Goal: Navigation & Orientation: Find specific page/section

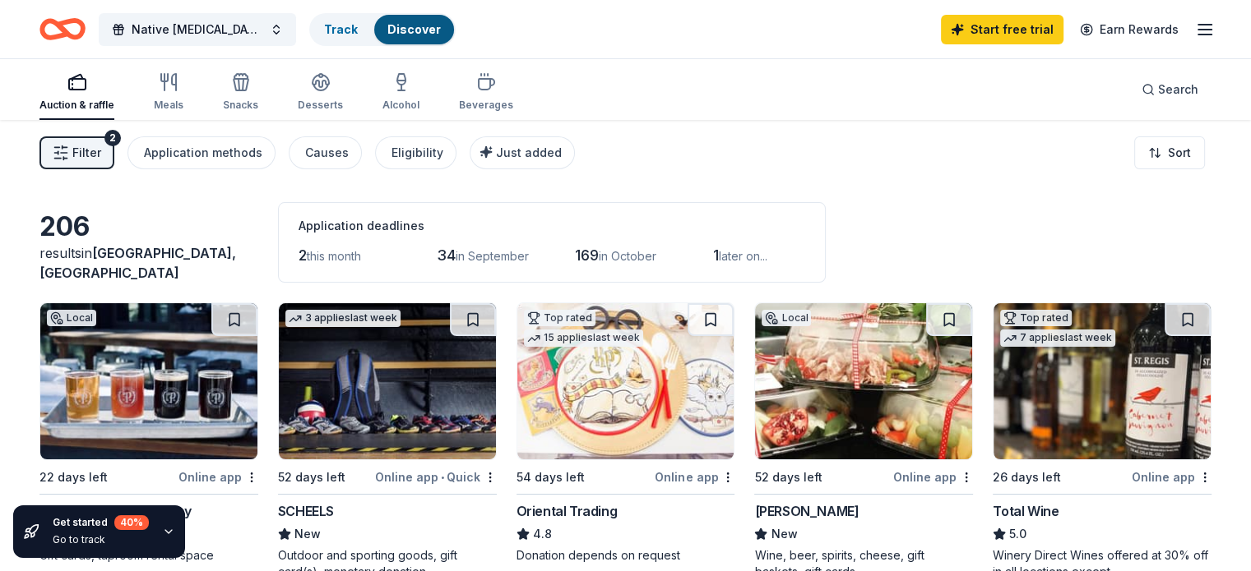
click at [102, 100] on div "Auction & raffle" at bounding box center [76, 105] width 75 height 13
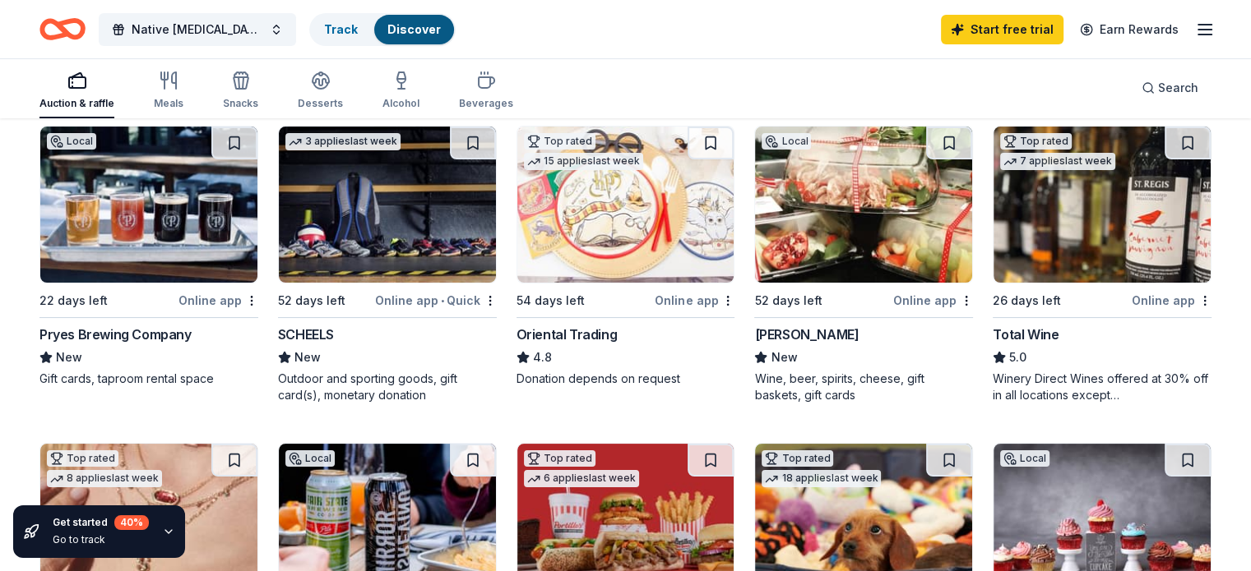
scroll to position [185, 0]
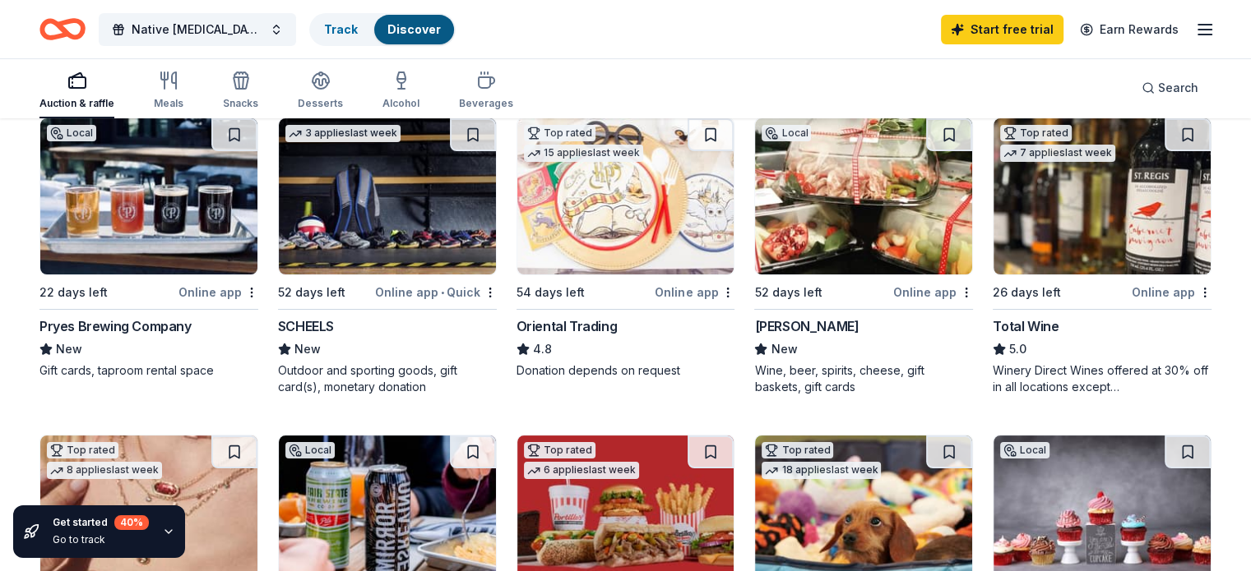
click at [381, 230] on img at bounding box center [387, 196] width 217 height 156
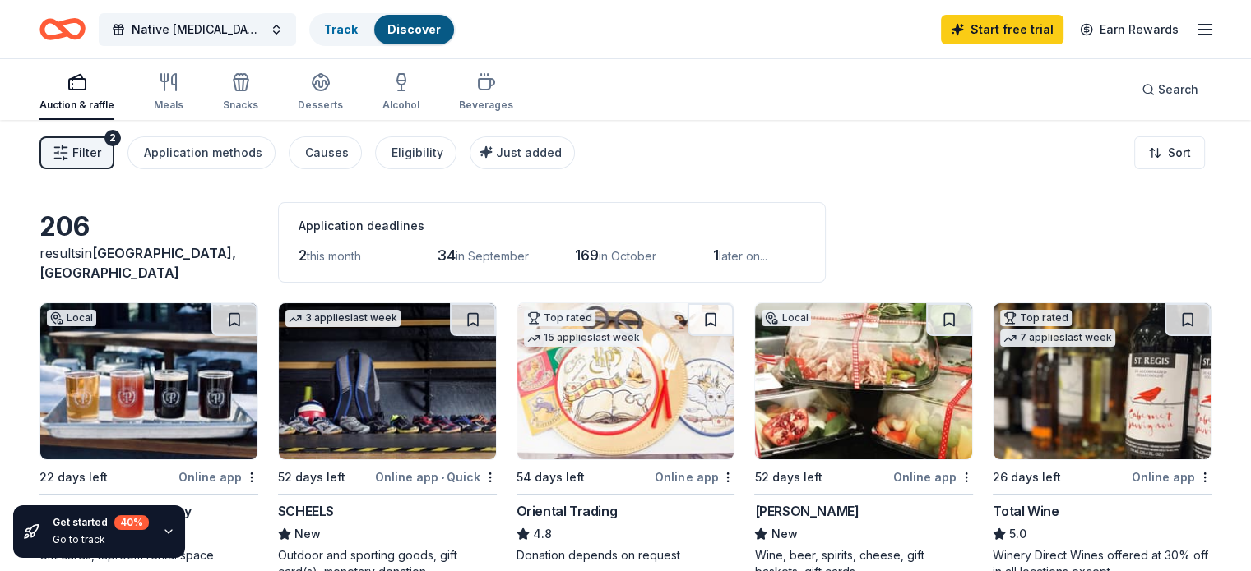
click at [1138, 30] on icon "button" at bounding box center [1205, 30] width 20 height 20
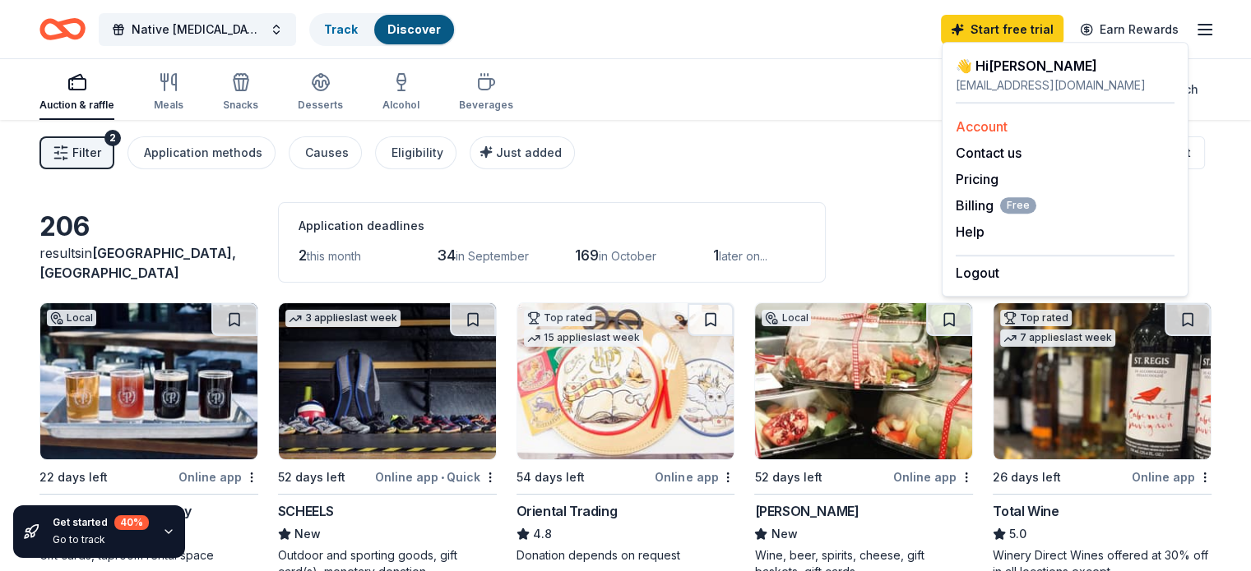
click at [989, 124] on link "Account" at bounding box center [981, 126] width 52 height 16
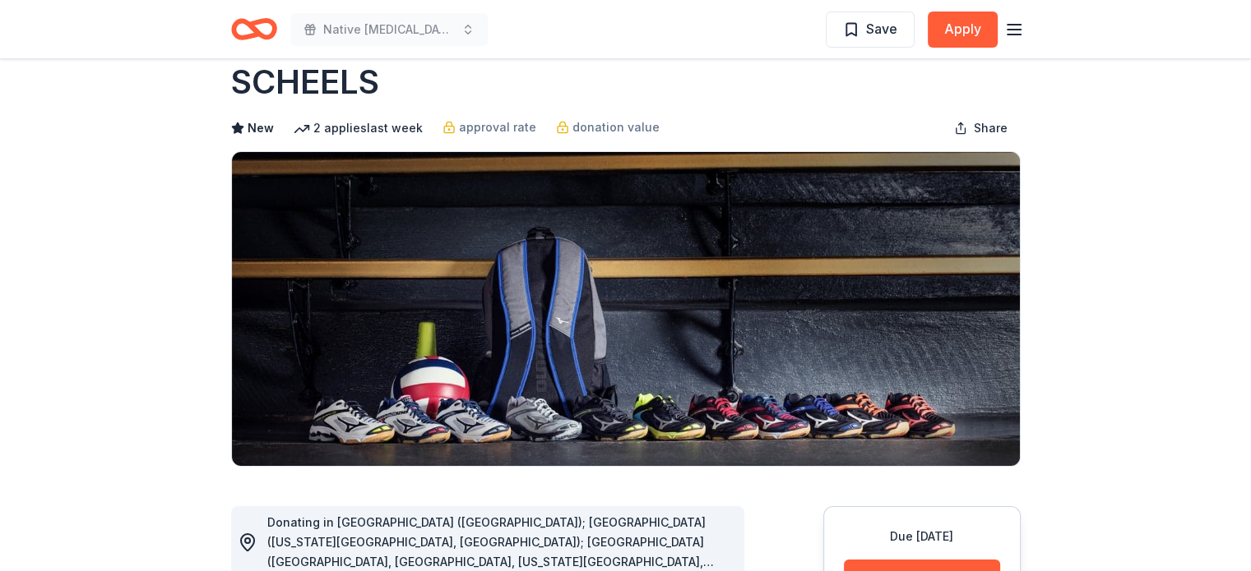
scroll to position [164, 0]
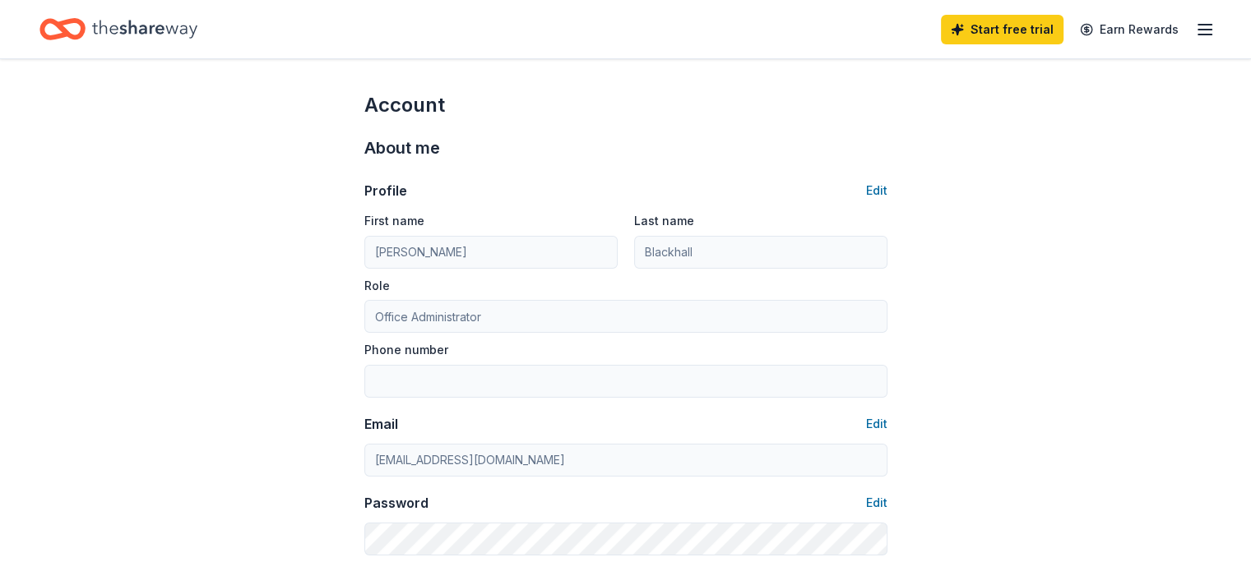
click at [1195, 30] on icon "button" at bounding box center [1205, 30] width 20 height 20
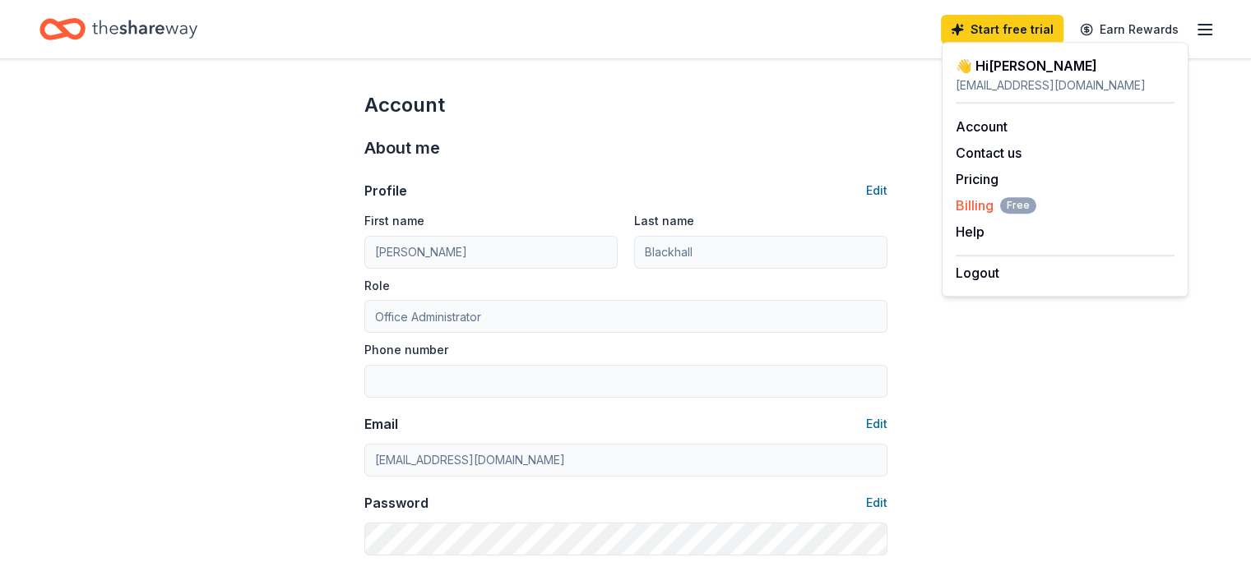
click at [974, 197] on span "Billing Free" at bounding box center [995, 206] width 81 height 20
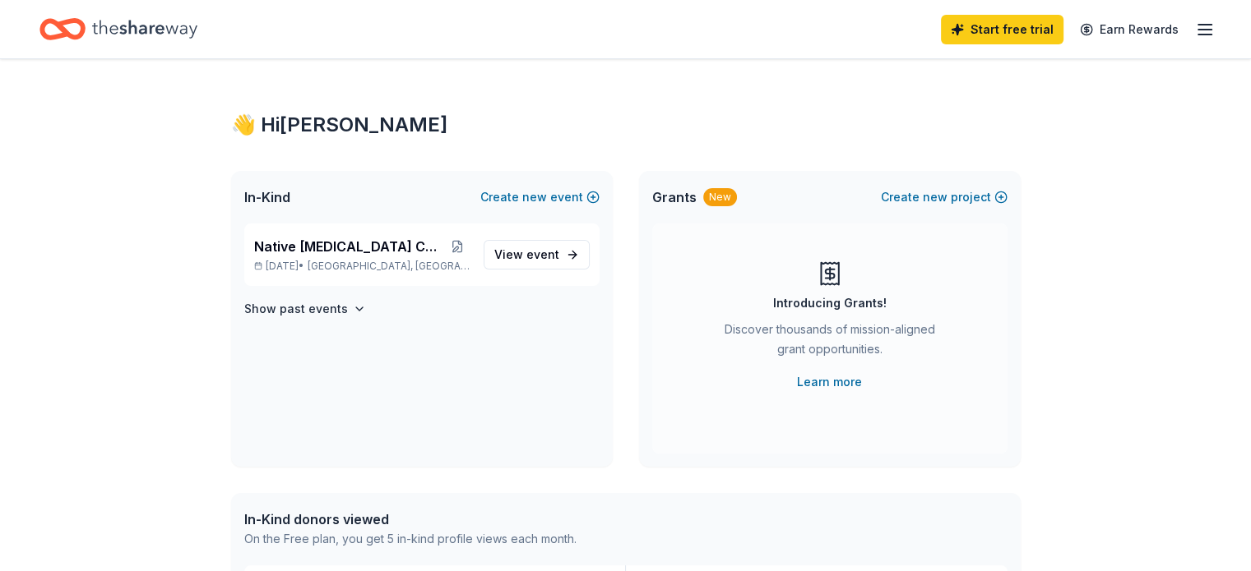
click at [1195, 21] on icon "button" at bounding box center [1205, 30] width 20 height 20
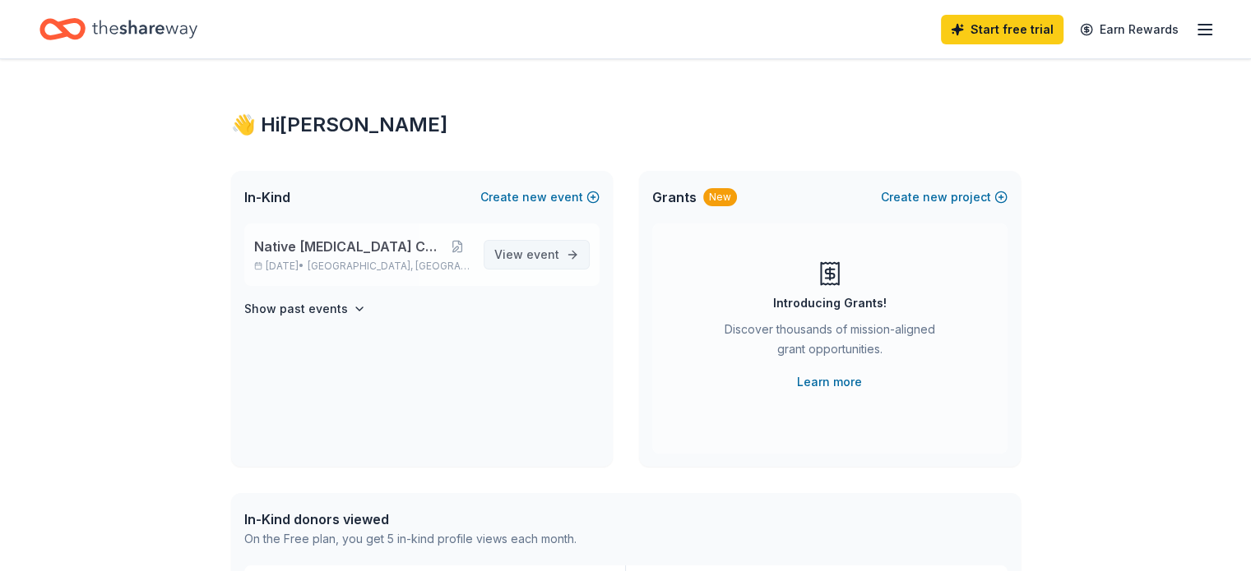
click at [525, 256] on span "View event" at bounding box center [526, 255] width 65 height 20
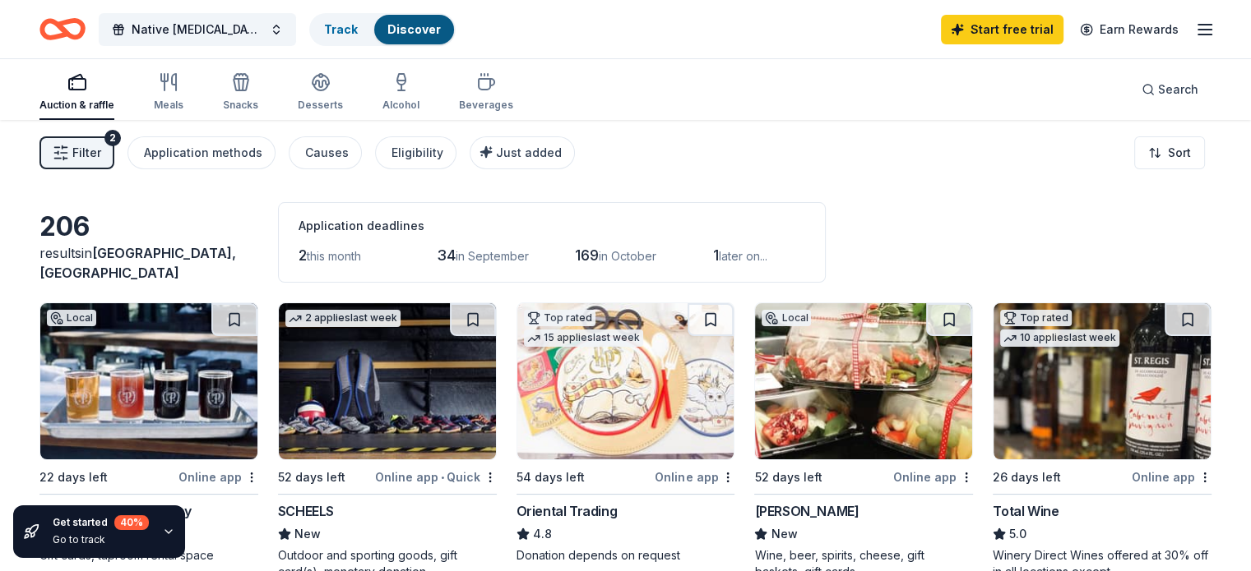
click at [1198, 35] on line "button" at bounding box center [1204, 35] width 13 height 0
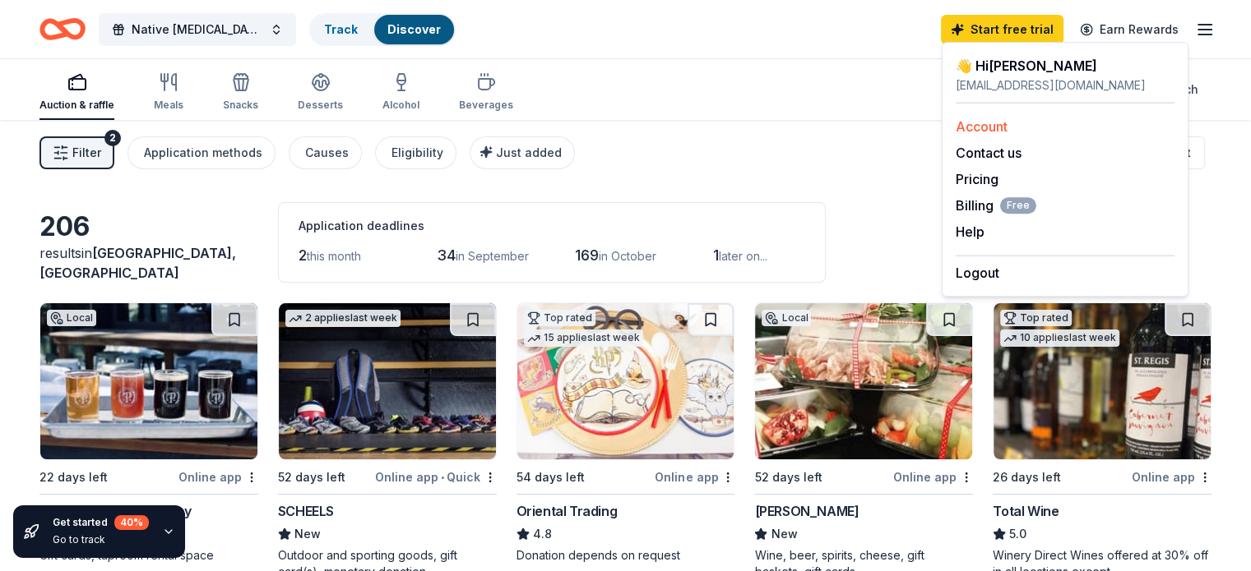
click at [978, 127] on link "Account" at bounding box center [981, 126] width 52 height 16
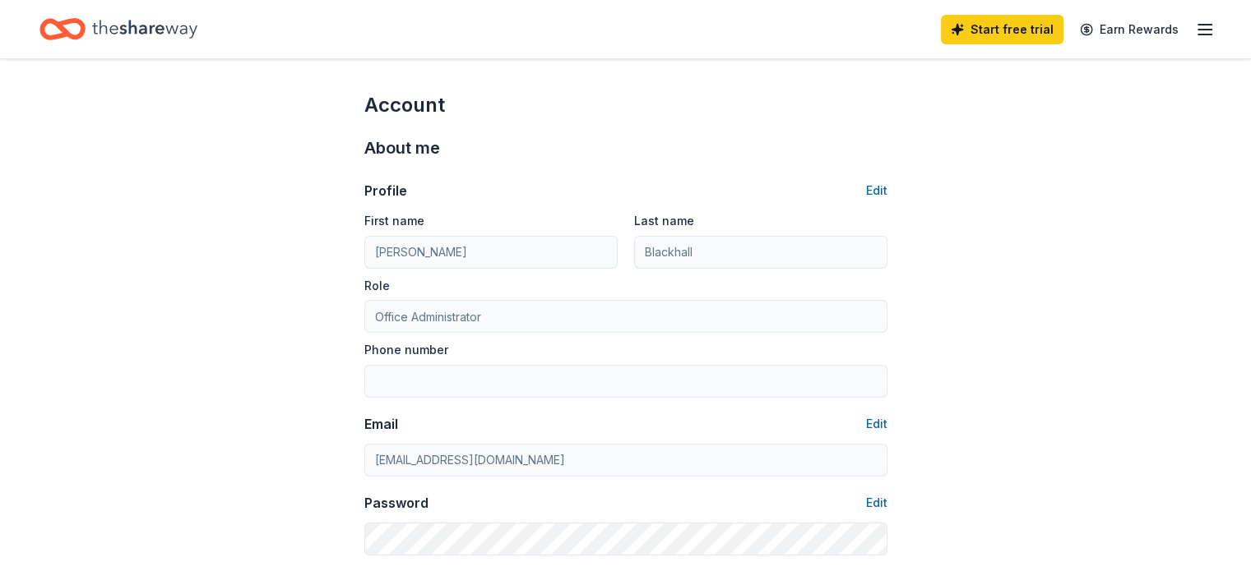
click at [1198, 30] on line "button" at bounding box center [1204, 30] width 13 height 0
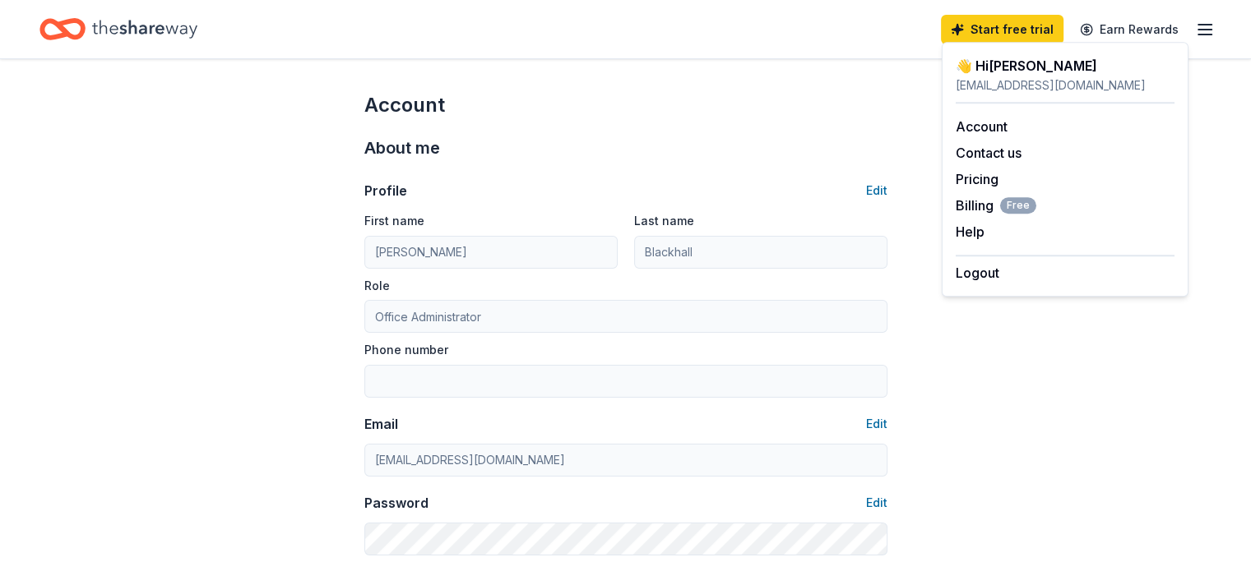
click at [176, 35] on icon "Home" at bounding box center [144, 29] width 105 height 34
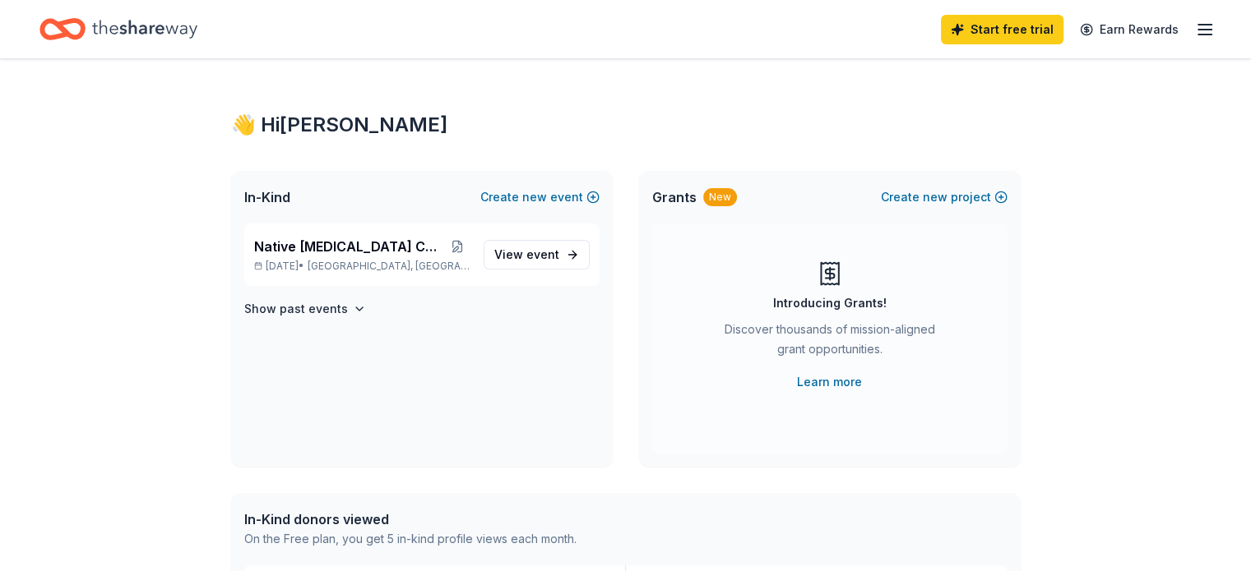
click at [194, 32] on icon "Home" at bounding box center [144, 29] width 105 height 34
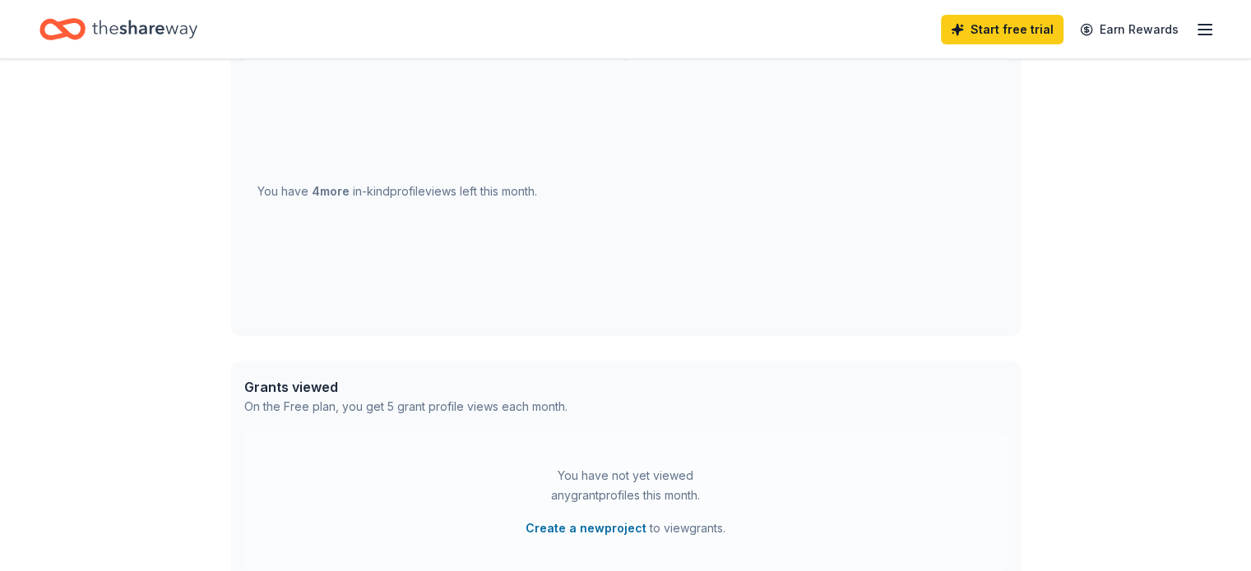
scroll to position [2, 0]
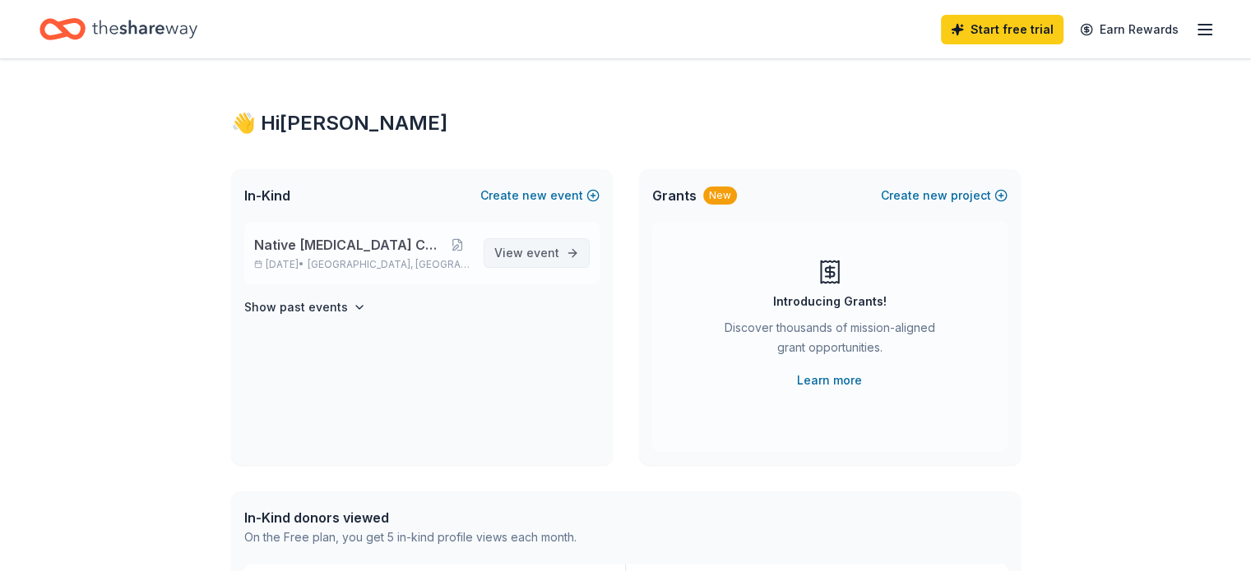
click at [566, 260] on link "View event" at bounding box center [536, 253] width 106 height 30
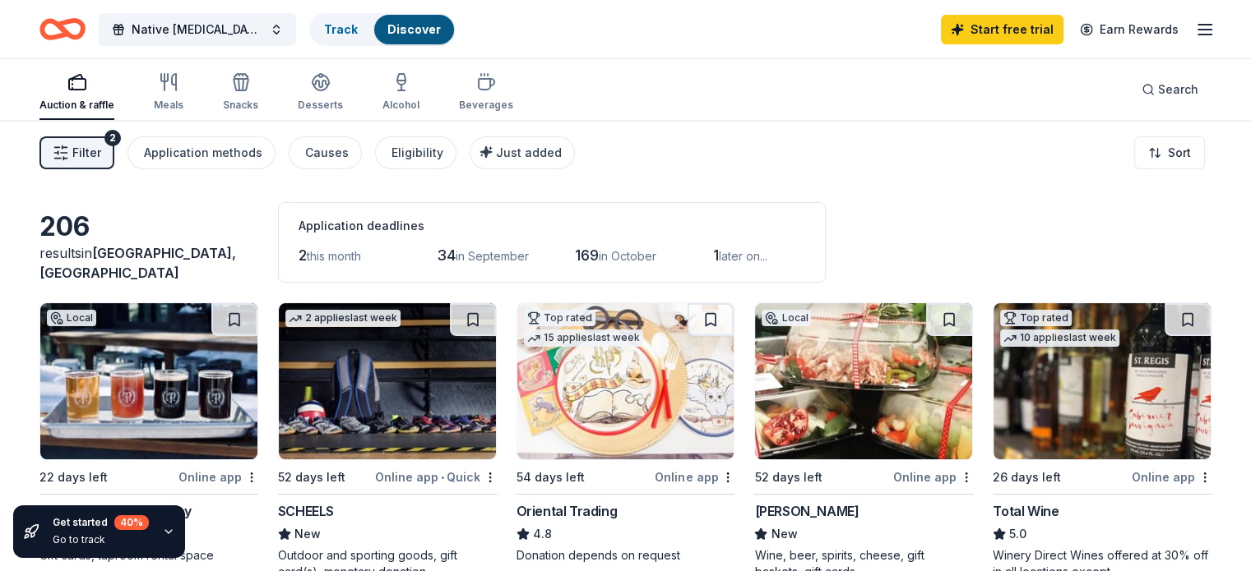
click at [101, 154] on span "Filter" at bounding box center [86, 153] width 29 height 20
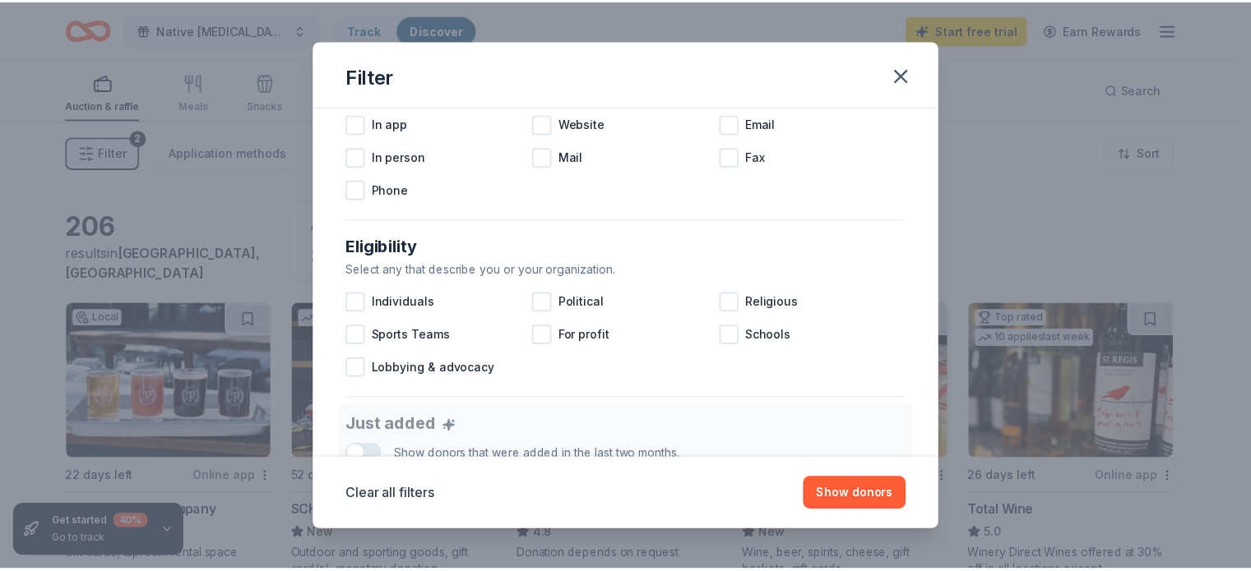
scroll to position [353, 0]
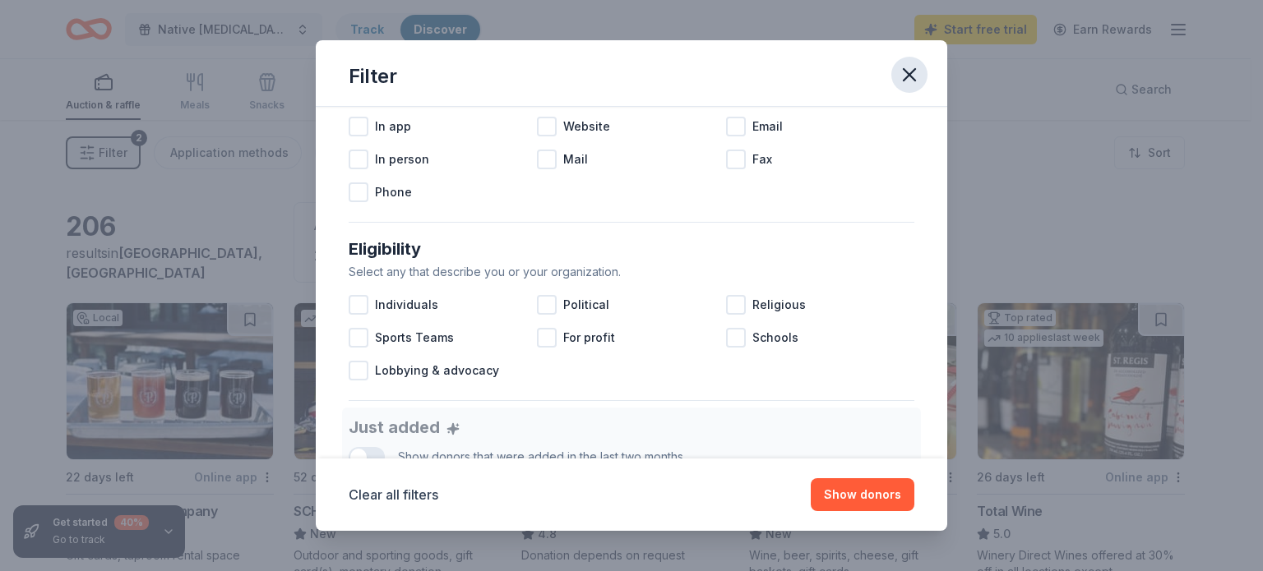
click at [907, 81] on icon "button" at bounding box center [909, 74] width 23 height 23
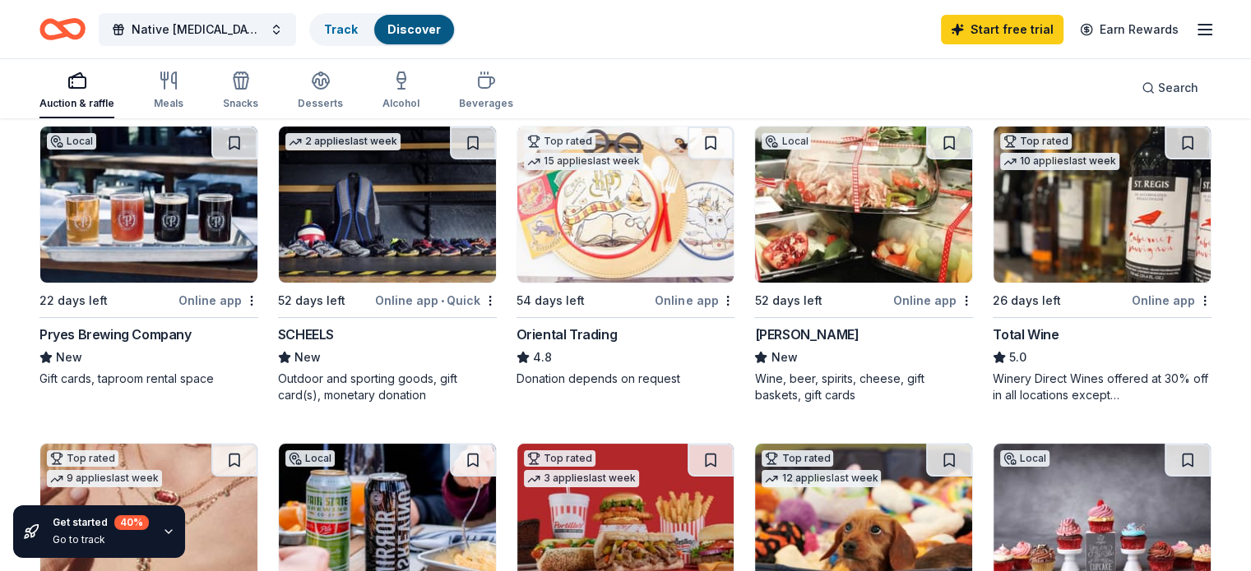
scroll to position [179, 0]
